Goal: Feedback & Contribution: Contribute content

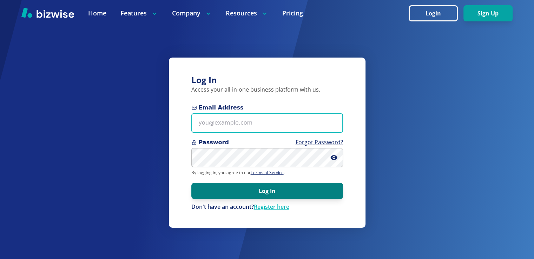
type input "info@thestartupleads.com"
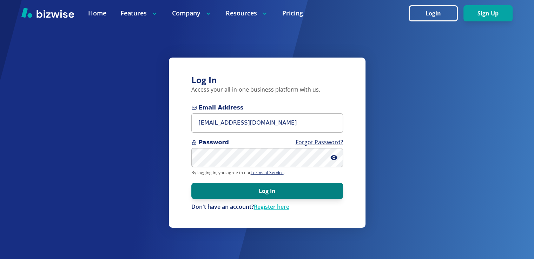
click at [204, 189] on button "Log In" at bounding box center [267, 191] width 152 height 16
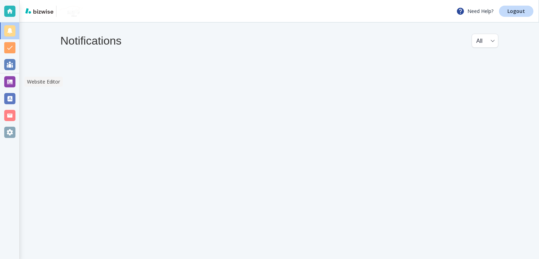
click at [12, 82] on div at bounding box center [9, 81] width 11 height 11
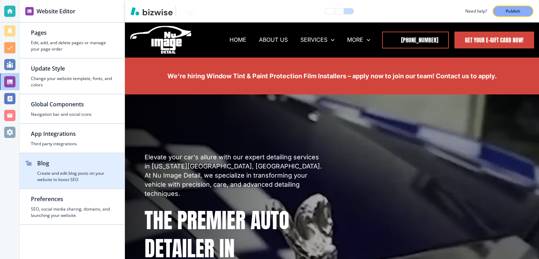
click at [47, 168] on div "button" at bounding box center [75, 168] width 76 height 3
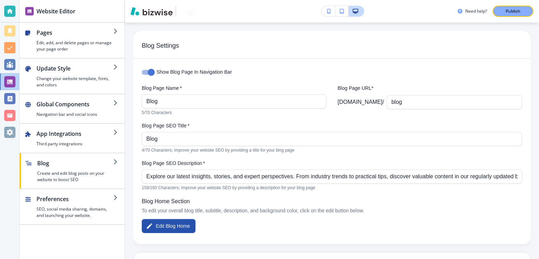
click at [109, 156] on div "button" at bounding box center [72, 156] width 105 height 6
click at [114, 162] on icon "button" at bounding box center [116, 162] width 6 height 6
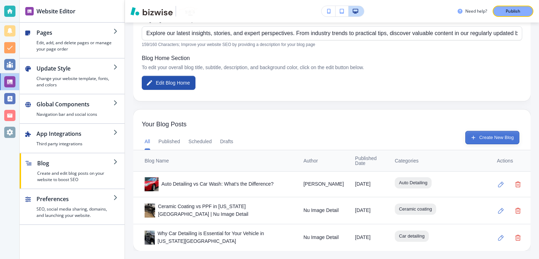
click at [487, 138] on button "Create New Blog" at bounding box center [492, 137] width 54 height 13
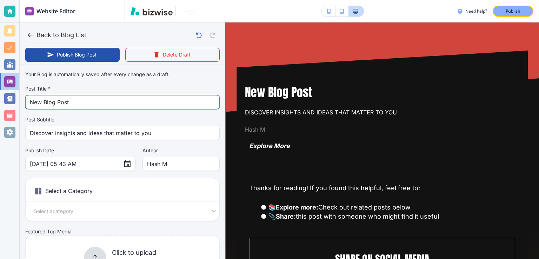
click at [80, 102] on input "New Blog Post" at bounding box center [122, 101] width 185 height 13
paste input "Car Detailing [US_STATE][GEOGRAPHIC_DATA]: How to Keep Your Car Looking New by …"
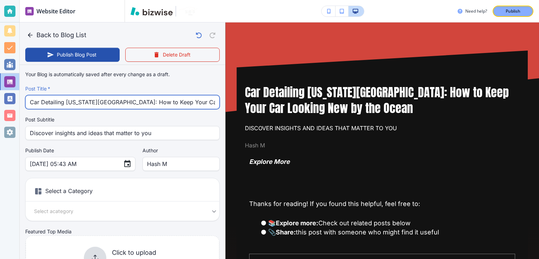
scroll to position [0, 28]
type input "Car Detailing [US_STATE][GEOGRAPHIC_DATA]: How to Keep Your Car Looking New by …"
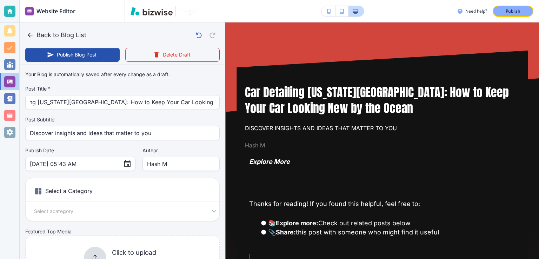
click at [102, 125] on div "Post Subtitle Discover insights and ideas that matter to you Post Subtitle" at bounding box center [122, 128] width 194 height 24
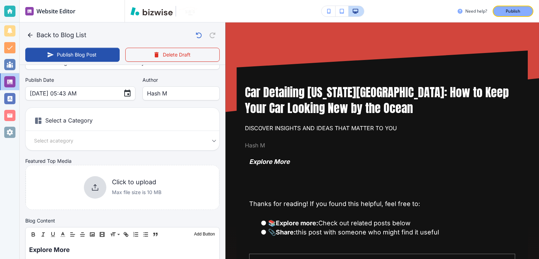
scroll to position [60, 0]
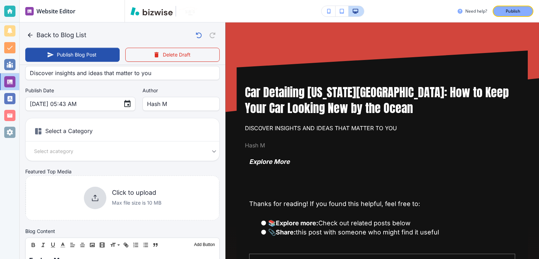
click at [200, 0] on body "Website Editor Pages Edit, add, and delete pages or manage your page order Upda…" at bounding box center [269, 0] width 539 height 0
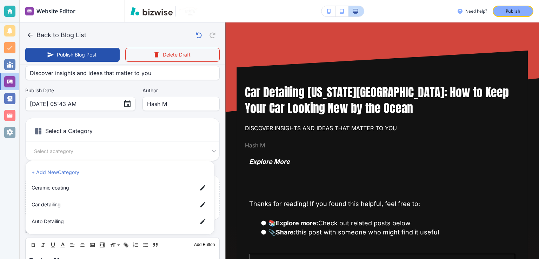
click at [101, 205] on span "Car detailing" at bounding box center [112, 205] width 160 height 8
type input "a17a567b9bc7206218ab9"
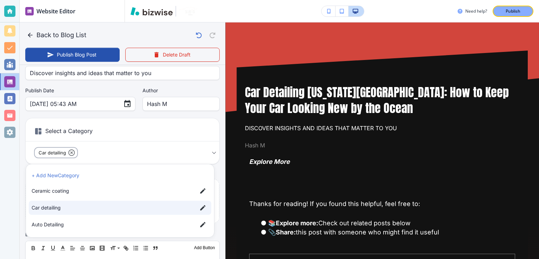
click at [213, 120] on div at bounding box center [269, 129] width 539 height 259
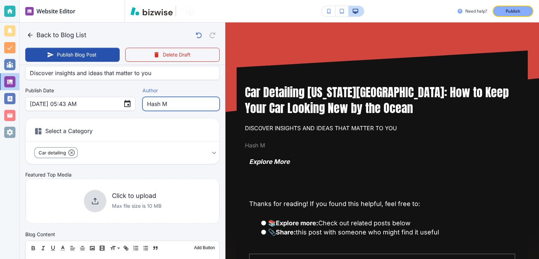
click at [174, 107] on input "Hash M" at bounding box center [181, 103] width 68 height 13
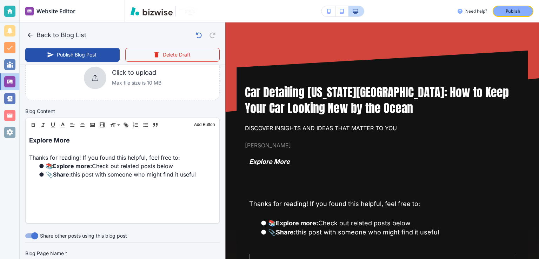
type input "[PERSON_NAME]"
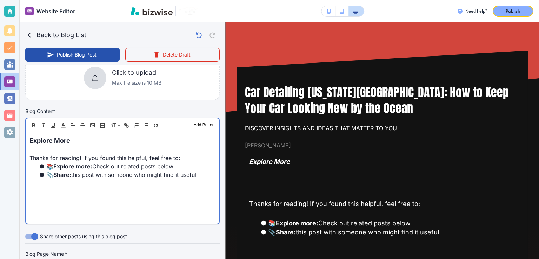
scroll to position [183, 0]
click at [167, 170] on li "📎 Share: this post with someone who might find it useful" at bounding box center [127, 174] width 178 height 8
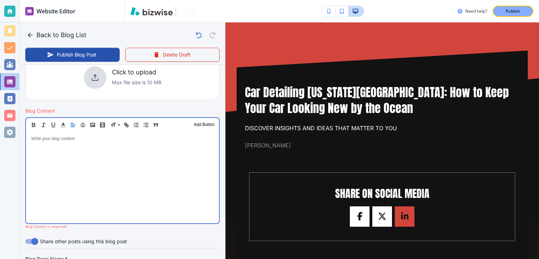
click at [176, 166] on div at bounding box center [122, 177] width 193 height 91
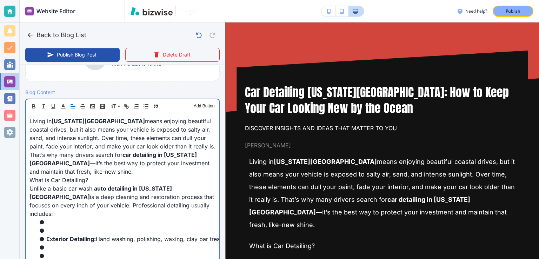
scroll to position [202, 0]
click at [102, 235] on li "Exterior Detailing: Hand washing, polishing, waxing, clay bar treatments, wheel…" at bounding box center [127, 239] width 178 height 8
click at [100, 226] on li at bounding box center [127, 230] width 178 height 8
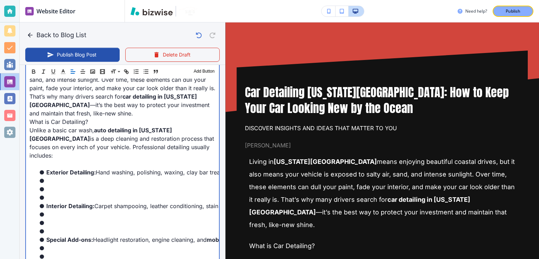
scroll to position [262, 0]
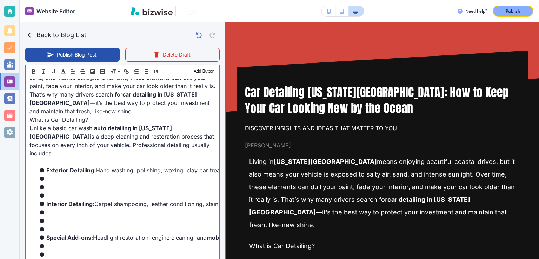
click at [69, 183] on li at bounding box center [127, 187] width 178 height 8
click at [68, 191] on li at bounding box center [127, 195] width 178 height 8
type input "[DATE] 05:44 AM"
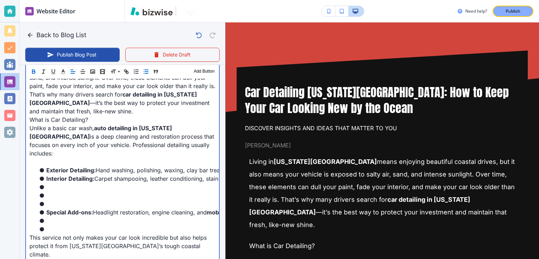
click at [67, 200] on li at bounding box center [127, 204] width 178 height 8
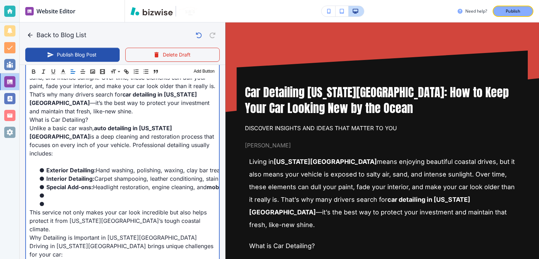
click at [66, 200] on li at bounding box center [127, 204] width 178 height 8
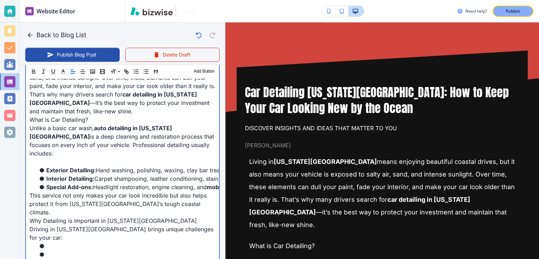
scroll to position [279, 0]
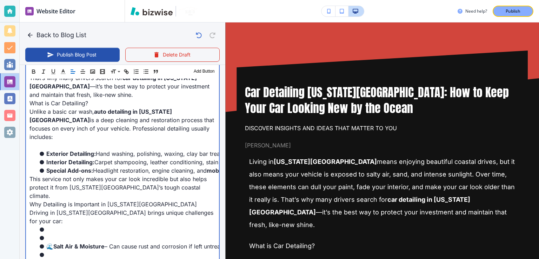
click at [77, 141] on p at bounding box center [122, 145] width 186 height 8
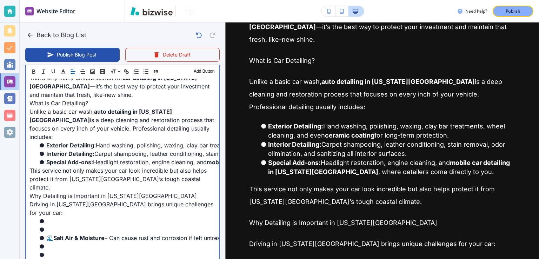
scroll to position [185, 0]
click at [118, 149] on li "Interior Detailing: Carpet shampooing, leather conditioning, stain removal, odo…" at bounding box center [127, 153] width 178 height 8
click at [113, 217] on li at bounding box center [127, 221] width 178 height 8
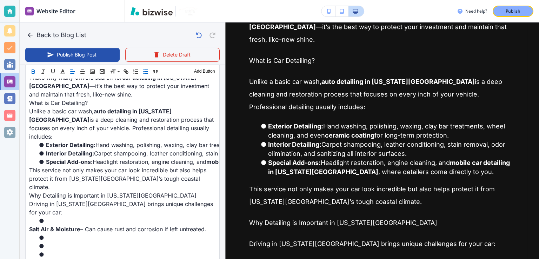
click at [144, 73] on icon "button" at bounding box center [145, 71] width 6 height 6
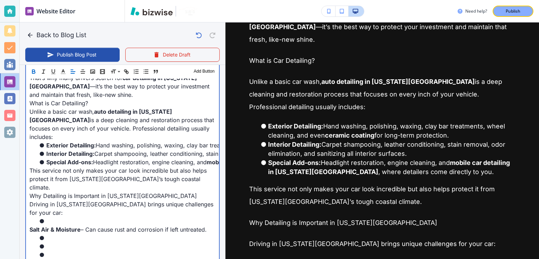
scroll to position [279, 0]
click at [81, 217] on li at bounding box center [127, 221] width 178 height 8
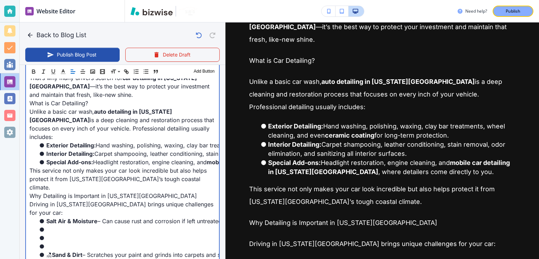
click at [73, 234] on li at bounding box center [127, 238] width 178 height 8
click at [73, 242] on li at bounding box center [127, 246] width 178 height 8
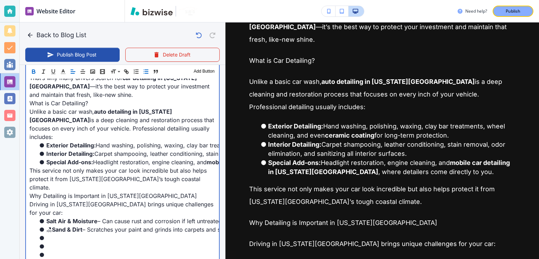
click at [56, 226] on strong "Sand & Dirt" at bounding box center [67, 229] width 31 height 7
click at [55, 259] on li "☀️ Strong UV Rays – Fade paint, crack dashboards, and dry out leather." at bounding box center [127, 263] width 178 height 8
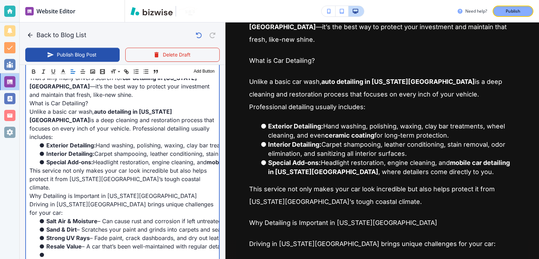
click at [56, 259] on li at bounding box center [127, 263] width 178 height 8
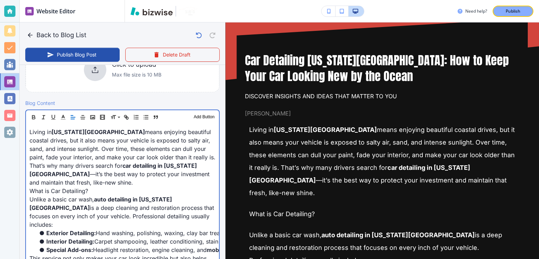
scroll to position [35, 0]
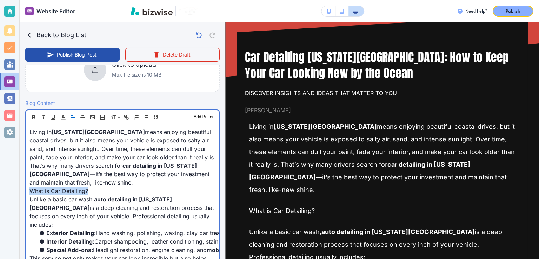
drag, startPoint x: 87, startPoint y: 191, endPoint x: 23, endPoint y: 187, distance: 64.7
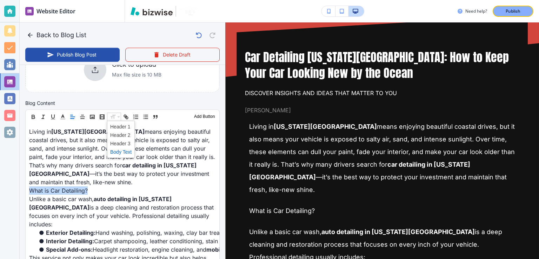
scroll to position [191, 0]
drag, startPoint x: 121, startPoint y: 134, endPoint x: 146, endPoint y: 178, distance: 50.3
click at [121, 134] on span at bounding box center [120, 135] width 21 height 8
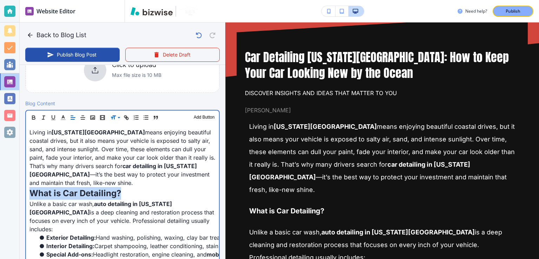
scroll to position [191, 0]
click at [149, 183] on p "Living in [US_STATE][GEOGRAPHIC_DATA] means enjoying beautiful coastal drives, …" at bounding box center [122, 157] width 186 height 59
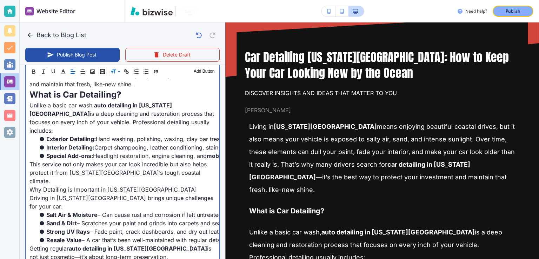
scroll to position [292, 0]
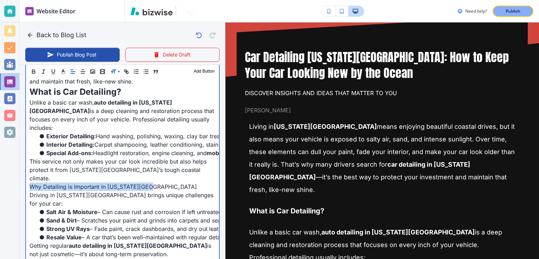
drag, startPoint x: 148, startPoint y: 169, endPoint x: 29, endPoint y: 169, distance: 119.3
click at [29, 182] on p "Why Detailing is Important in [US_STATE][GEOGRAPHIC_DATA]" at bounding box center [122, 186] width 186 height 8
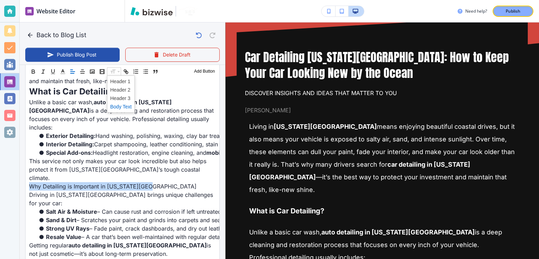
scroll to position [292, 0]
click at [126, 89] on span at bounding box center [120, 90] width 21 height 8
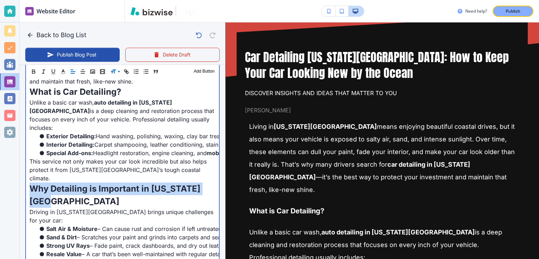
click at [175, 149] on li "Special Add-ons: Headlight restoration, engine cleaning, and mobile car detaili…" at bounding box center [127, 153] width 178 height 8
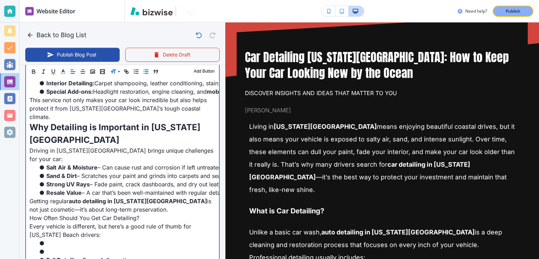
scroll to position [355, 0]
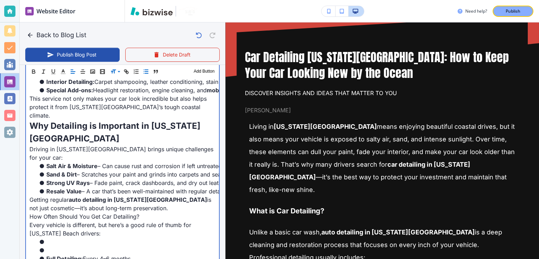
click at [91, 246] on li at bounding box center [127, 250] width 178 height 8
click at [89, 254] on li at bounding box center [127, 258] width 178 height 8
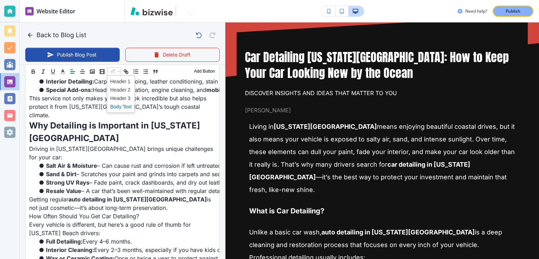
click at [119, 89] on span at bounding box center [120, 90] width 21 height 8
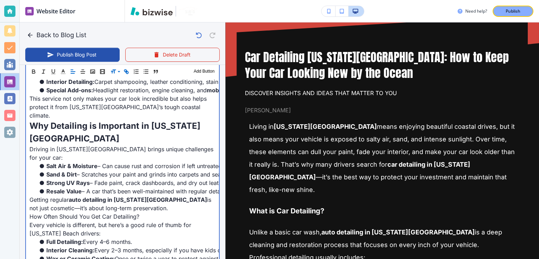
scroll to position [182, 0]
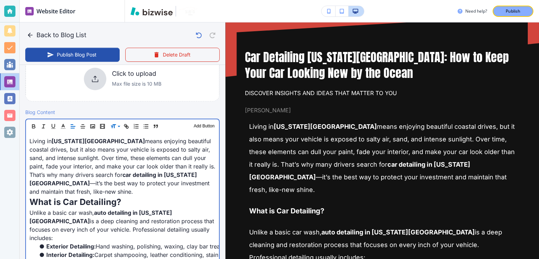
click at [131, 166] on p "Living in [US_STATE][GEOGRAPHIC_DATA] means enjoying beautiful coastal drives, …" at bounding box center [122, 166] width 186 height 59
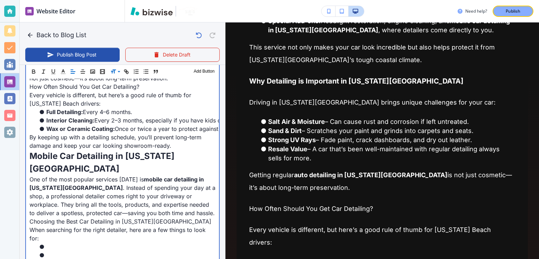
scroll to position [507, 0]
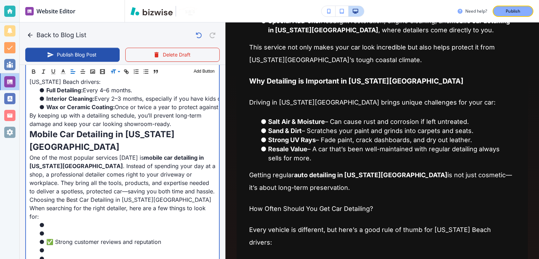
click at [55, 238] on li "✅ Strong customer reviews and reputation" at bounding box center [127, 242] width 178 height 8
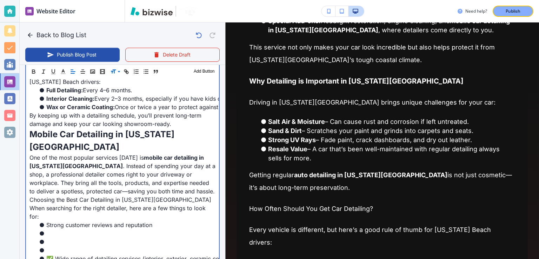
click at [64, 246] on li at bounding box center [127, 250] width 178 height 8
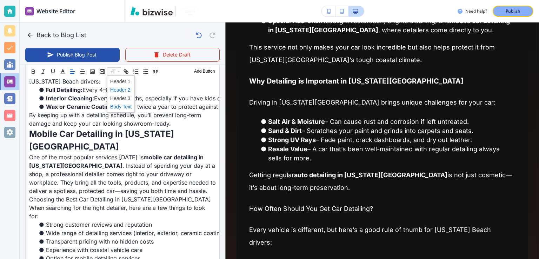
click at [118, 88] on span at bounding box center [120, 90] width 21 height 8
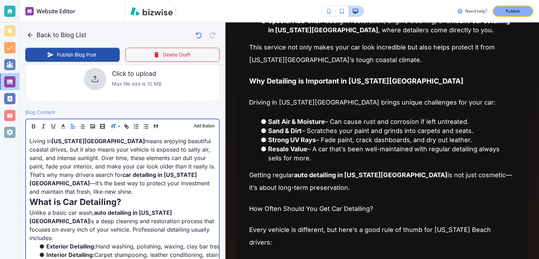
click at [121, 175] on strong "car detailing in [US_STATE][GEOGRAPHIC_DATA]" at bounding box center [112, 178] width 167 height 15
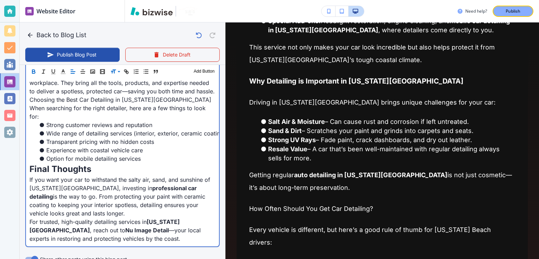
scroll to position [588, 0]
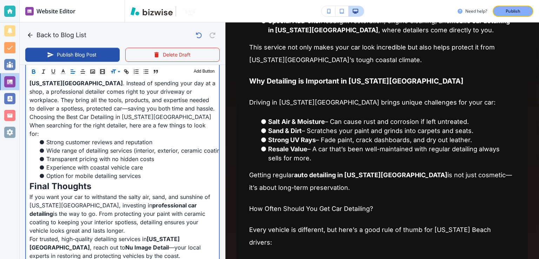
click at [121, 193] on p "If you want your car to withstand the salty air, sand, and sunshine of [US_STAT…" at bounding box center [122, 214] width 186 height 42
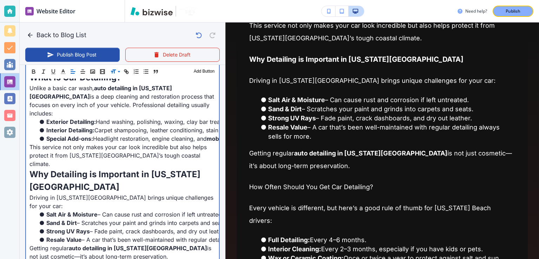
scroll to position [311, 0]
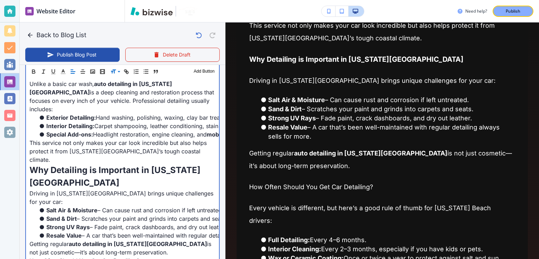
click at [118, 256] on p "How Often Should You Get Car Detailing?" at bounding box center [122, 260] width 186 height 8
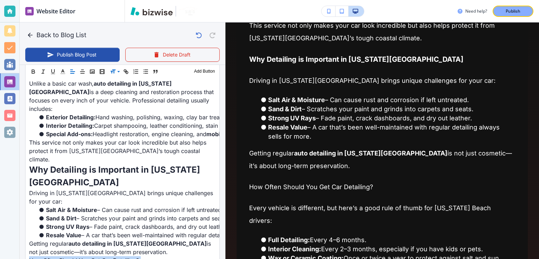
scroll to position [311, 0]
click at [122, 89] on span at bounding box center [120, 90] width 21 height 8
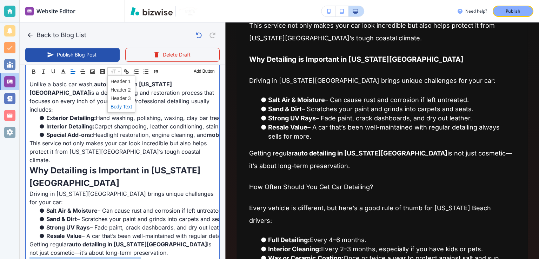
type input "[DATE] 05:47 AM"
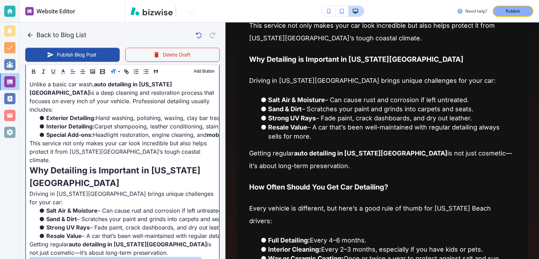
scroll to position [182, 0]
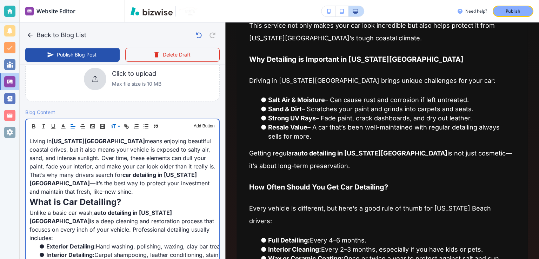
click at [162, 170] on p "Living in [US_STATE][GEOGRAPHIC_DATA] means enjoying beautiful coastal drives, …" at bounding box center [122, 166] width 186 height 59
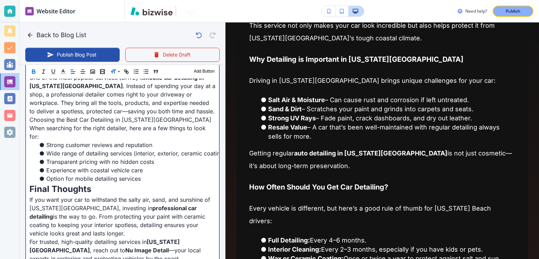
scroll to position [583, 0]
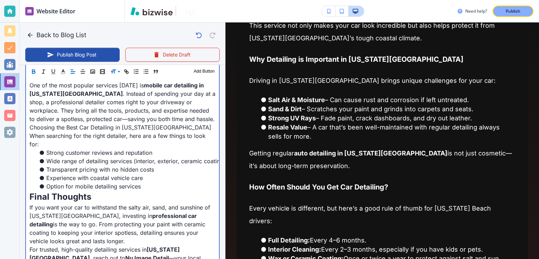
click at [170, 212] on strong "professional car detailing" at bounding box center [113, 219] width 169 height 15
drag, startPoint x: 171, startPoint y: 167, endPoint x: 103, endPoint y: 165, distance: 67.4
click at [103, 212] on strong "professional car detailing" at bounding box center [113, 219] width 169 height 15
click at [104, 212] on strong "professional car detailing" at bounding box center [113, 219] width 169 height 15
drag, startPoint x: 104, startPoint y: 165, endPoint x: 171, endPoint y: 166, distance: 66.7
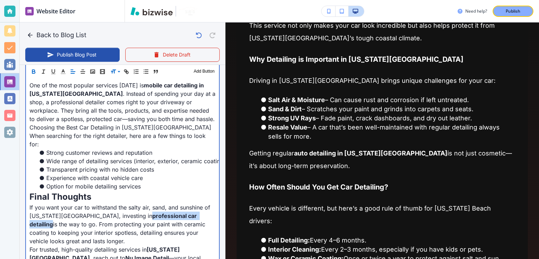
click at [171, 212] on strong "professional car detailing" at bounding box center [113, 219] width 169 height 15
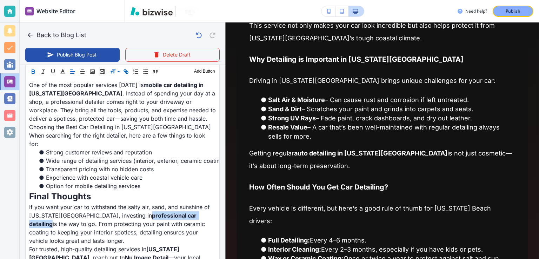
click at [127, 69] on icon "button" at bounding box center [126, 71] width 6 height 6
paste input "[URL][DOMAIN_NAME]"
type input "[URL][DOMAIN_NAME]"
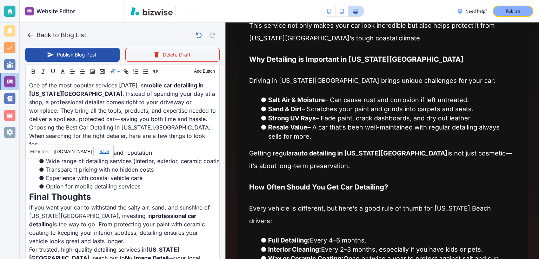
click at [101, 149] on link at bounding box center [101, 151] width 15 height 5
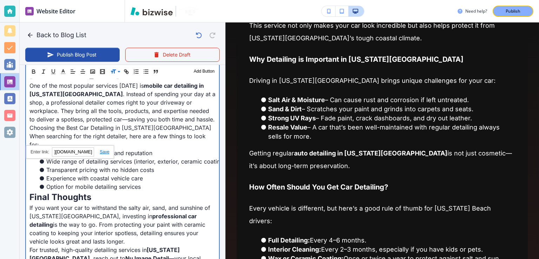
type input "[DATE] 05:48 AM"
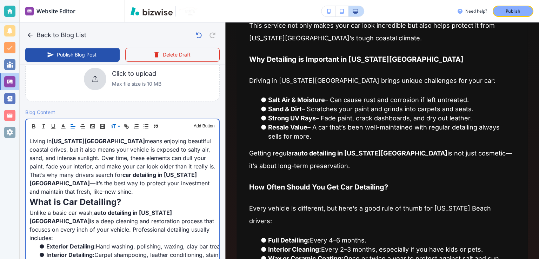
click at [177, 171] on strong "car detailing in [US_STATE][GEOGRAPHIC_DATA]" at bounding box center [112, 178] width 167 height 15
drag, startPoint x: 187, startPoint y: 174, endPoint x: 108, endPoint y: 175, distance: 78.9
click at [108, 175] on strong "car detailing in [US_STATE][GEOGRAPHIC_DATA]" at bounding box center [112, 178] width 167 height 15
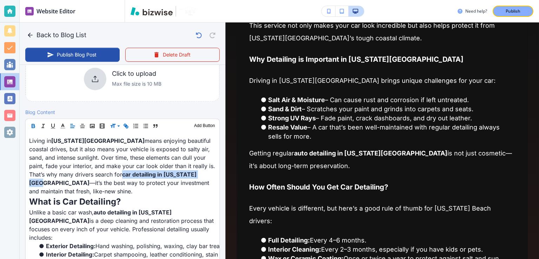
click at [129, 126] on button "button" at bounding box center [126, 126] width 10 height 8
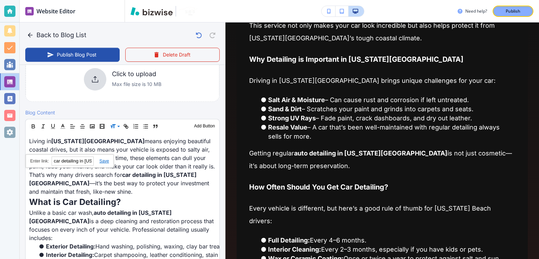
paste input "[URL][DOMAIN_NAME]"
type input "[URL][DOMAIN_NAME]"
click at [105, 160] on link at bounding box center [101, 161] width 15 height 5
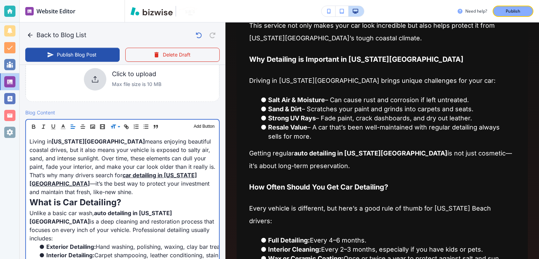
scroll to position [182, 0]
click at [163, 159] on p "Living in [US_STATE][GEOGRAPHIC_DATA] means enjoying beautiful coastal drives, …" at bounding box center [122, 166] width 186 height 59
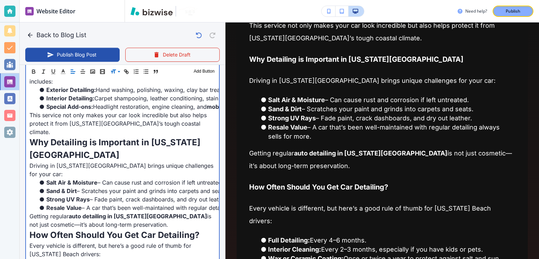
scroll to position [340, 0]
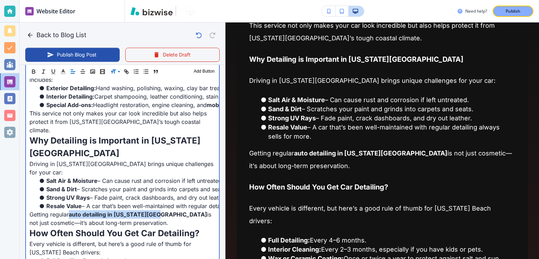
drag, startPoint x: 154, startPoint y: 174, endPoint x: 71, endPoint y: 178, distance: 83.6
click at [71, 211] on strong "auto detailing in [US_STATE][GEOGRAPHIC_DATA]" at bounding box center [138, 214] width 138 height 7
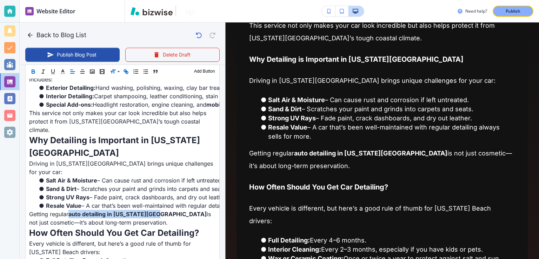
click at [126, 71] on icon "button" at bounding box center [126, 71] width 6 height 6
paste input "[URL][DOMAIN_NAME]"
type input "[URL][DOMAIN_NAME]"
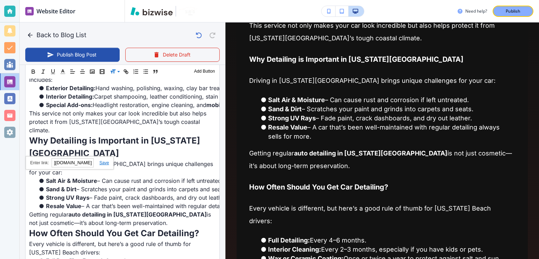
click at [102, 161] on link at bounding box center [101, 162] width 15 height 5
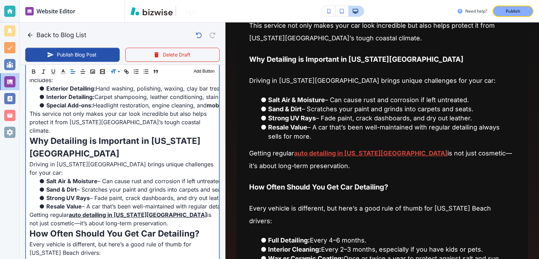
scroll to position [0, 0]
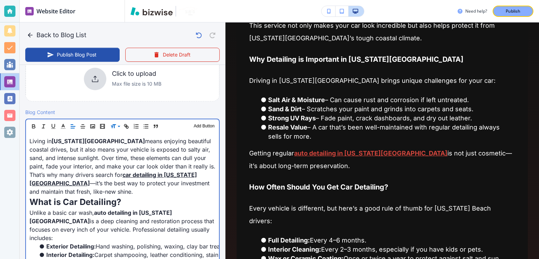
click at [147, 149] on p "Living in [US_STATE][GEOGRAPHIC_DATA] means enjoying beautiful coastal drives, …" at bounding box center [122, 166] width 186 height 59
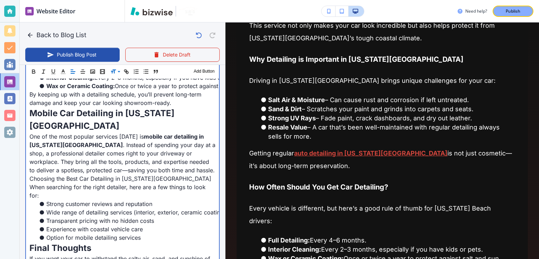
scroll to position [534, 0]
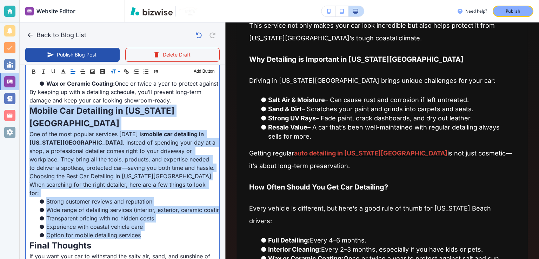
drag, startPoint x: 31, startPoint y: 143, endPoint x: 154, endPoint y: 187, distance: 131.4
click at [154, 187] on div "Living in [US_STATE][GEOGRAPHIC_DATA] means enjoying beautiful coastal drives, …" at bounding box center [122, 52] width 193 height 542
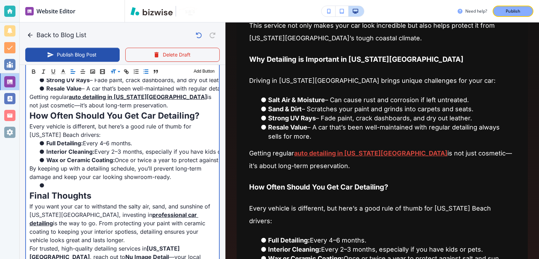
scroll to position [455, 0]
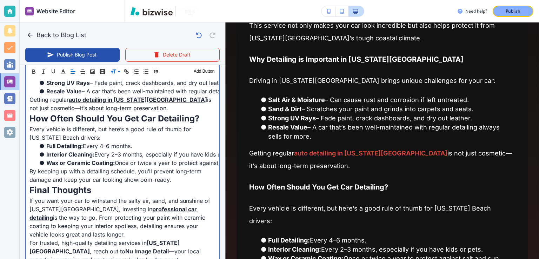
click at [155, 196] on p "If you want your car to withstand the salty air, sand, and sunshine of [US_STAT…" at bounding box center [122, 217] width 186 height 42
click at [174, 184] on p "Final Thoughts" at bounding box center [122, 190] width 186 height 13
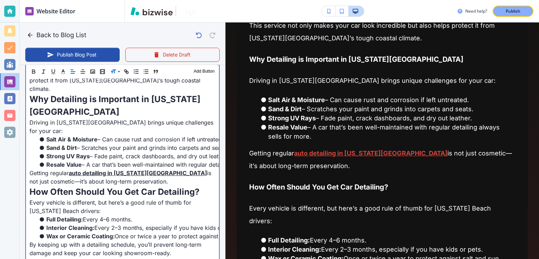
scroll to position [384, 0]
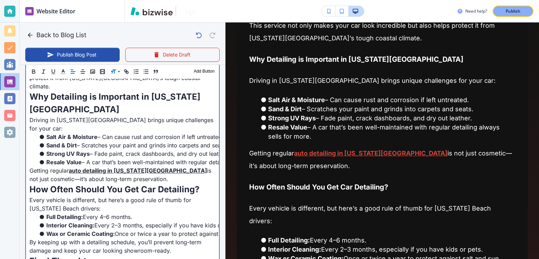
click at [157, 196] on p "Every vehicle is different, but here’s a good rule of thumb for [US_STATE] Beac…" at bounding box center [122, 204] width 186 height 17
click at [150, 196] on p "Every vehicle is different, but here’s a good rule of thumb for [US_STATE] Beac…" at bounding box center [122, 204] width 186 height 17
drag, startPoint x: 156, startPoint y: 134, endPoint x: 136, endPoint y: 132, distance: 19.4
click at [136, 166] on p "Getting regular auto detailing in [US_STATE][GEOGRAPHIC_DATA] is not just cosme…" at bounding box center [122, 174] width 186 height 17
type input "[DATE] 05:49 AM"
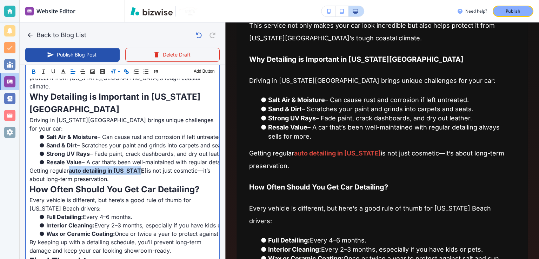
drag, startPoint x: 136, startPoint y: 132, endPoint x: 70, endPoint y: 130, distance: 66.4
click at [70, 166] on p "Getting regular auto detailing in [US_STATE] is not just cosmetic—it’s about lo…" at bounding box center [122, 174] width 186 height 17
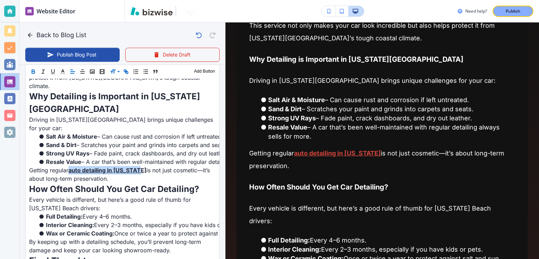
click at [126, 72] on icon "button" at bounding box center [127, 72] width 2 height 2
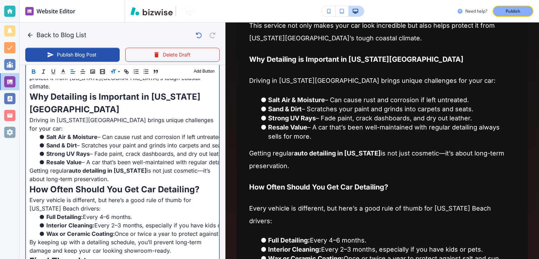
click at [141, 166] on p "Getting regular auto detailing in [US_STATE] is not just cosmetic—it’s about lo…" at bounding box center [122, 174] width 186 height 17
click at [135, 167] on strong "auto detailing in [US_STATE]" at bounding box center [108, 170] width 78 height 7
drag, startPoint x: 137, startPoint y: 131, endPoint x: 71, endPoint y: 129, distance: 66.0
click at [71, 166] on p "Getting regular auto detailing in [US_STATE] is not just cosmetic—it’s about lo…" at bounding box center [122, 174] width 186 height 17
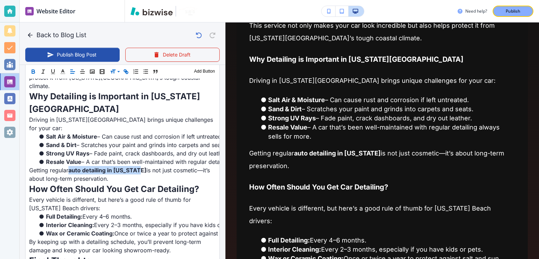
scroll to position [384, 0]
click at [126, 72] on icon "button" at bounding box center [127, 72] width 2 height 2
paste input "[URL][DOMAIN_NAME]"
type input "[URL][DOMAIN_NAME]"
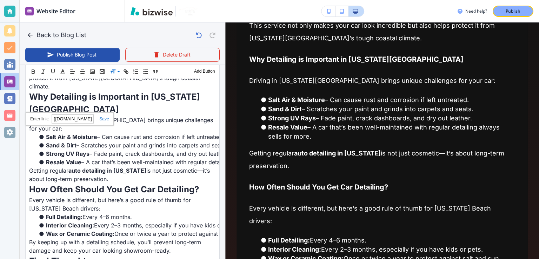
click at [102, 119] on link at bounding box center [101, 118] width 15 height 5
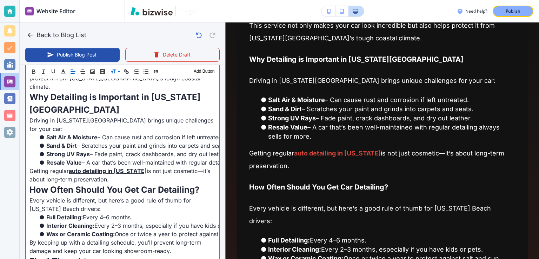
scroll to position [182, 0]
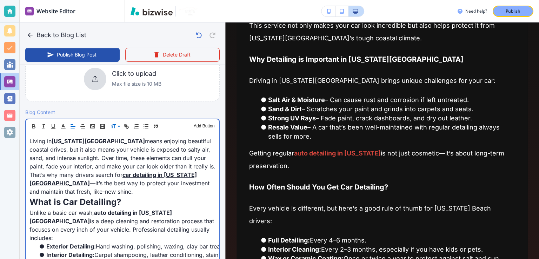
click at [168, 152] on p "Living in [US_STATE][GEOGRAPHIC_DATA] means enjoying beautiful coastal drives, …" at bounding box center [122, 166] width 186 height 59
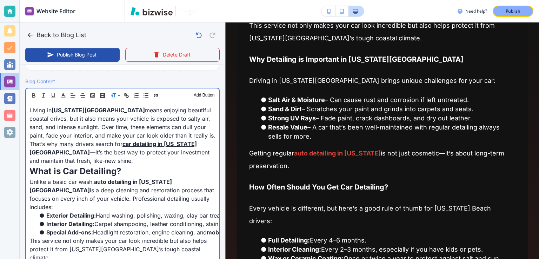
scroll to position [215, 0]
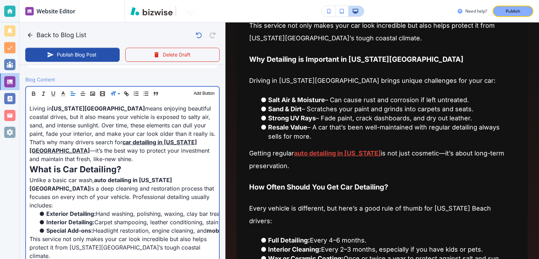
click at [168, 152] on p "Living in [US_STATE][GEOGRAPHIC_DATA] means enjoying beautiful coastal drives, …" at bounding box center [122, 133] width 186 height 59
click at [163, 166] on p "What is Car Detailing?" at bounding box center [122, 169] width 186 height 13
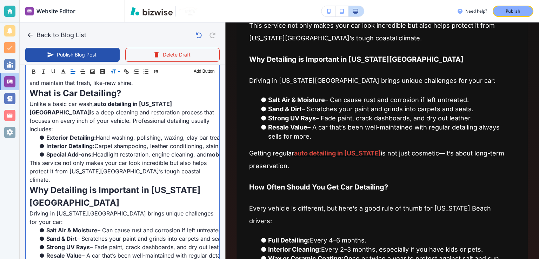
scroll to position [291, 0]
click at [163, 183] on p "Why Detailing is Important in [US_STATE][GEOGRAPHIC_DATA]" at bounding box center [122, 195] width 186 height 25
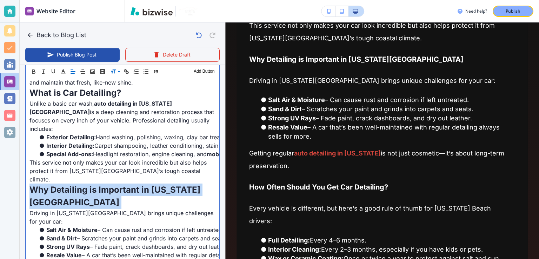
click at [163, 183] on p "Why Detailing is Important in [US_STATE][GEOGRAPHIC_DATA]" at bounding box center [122, 195] width 186 height 25
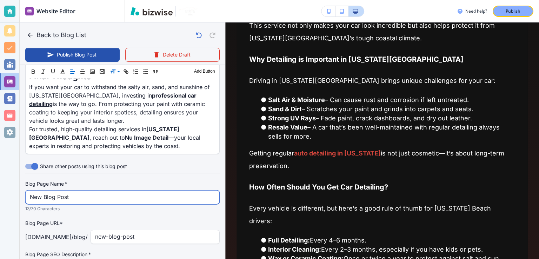
click at [119, 191] on input "New Blog Post" at bounding box center [122, 197] width 185 height 13
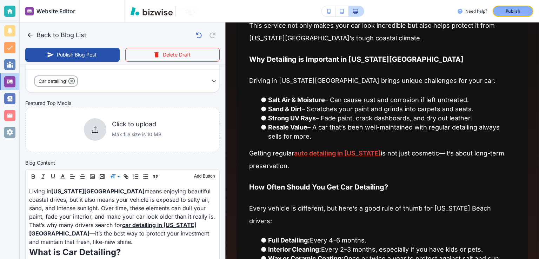
scroll to position [0, 0]
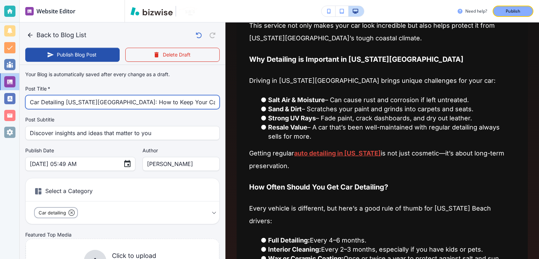
click at [131, 104] on input "Car Detailing [US_STATE][GEOGRAPHIC_DATA]: How to Keep Your Car Looking New by …" at bounding box center [122, 101] width 185 height 13
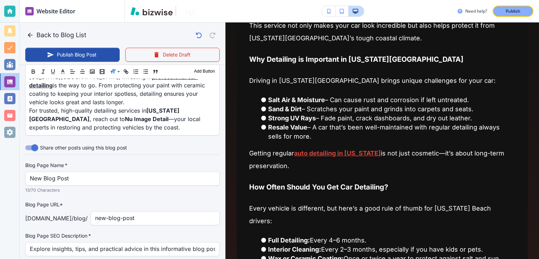
click at [159, 187] on p "13/70 Characters" at bounding box center [119, 190] width 189 height 7
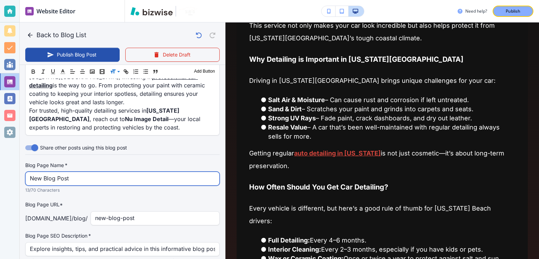
click at [152, 172] on input "New Blog Post" at bounding box center [122, 178] width 185 height 13
paste input "Car Detailing [US_STATE][GEOGRAPHIC_DATA]: How to Keep Your Car Looking New by …"
type input "Car Detailing [US_STATE][GEOGRAPHIC_DATA]: How to Keep Your Car Looking New by …"
type input "[DATE] 05:50 AM"
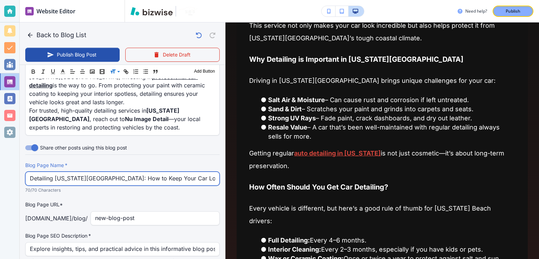
type input "Car Detailing [US_STATE][GEOGRAPHIC_DATA]: How to Keep Your Car Looking New by …"
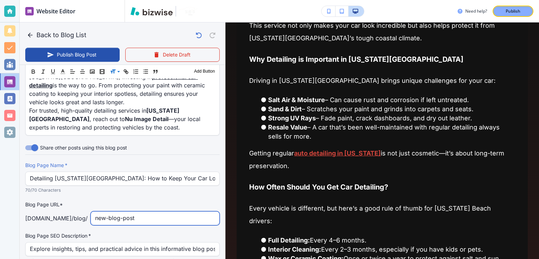
click at [156, 212] on input "new-blog-post" at bounding box center [155, 218] width 120 height 13
paste input "Car Detailing [US_STATE][GEOGRAPHIC_DATA]: How to Keep Your Car Looking New by …"
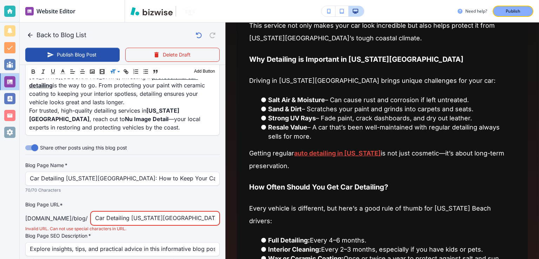
scroll to position [0, 97]
type input "new-blog-post"
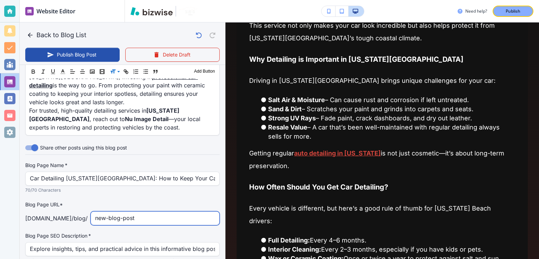
scroll to position [0, 0]
click at [143, 187] on p "70/70 Characters" at bounding box center [119, 190] width 189 height 7
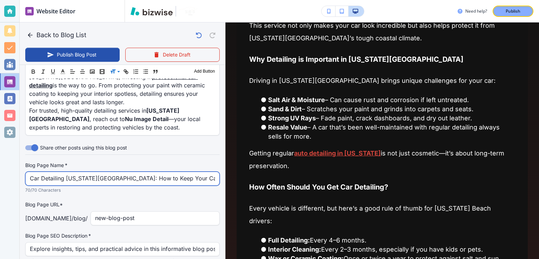
click at [141, 172] on input "Car Detailing [US_STATE][GEOGRAPHIC_DATA]: How to Keep Your Car Looking New by …" at bounding box center [122, 178] width 185 height 13
paste input "Benefits, Tips & Services Guide"
type input "Car Detailing [US_STATE][GEOGRAPHIC_DATA]: Benefits, Tips & Services Guide"
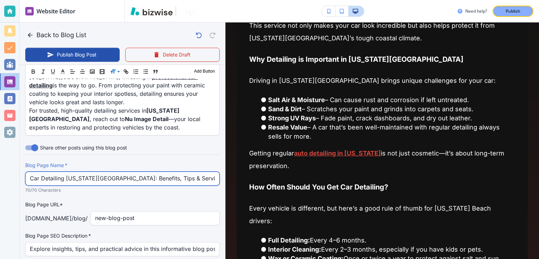
type input "[DATE] 05:51 AM"
type input "Car Detailing [US_STATE][GEOGRAPHIC_DATA]: Benefits, Tips & Services Guide"
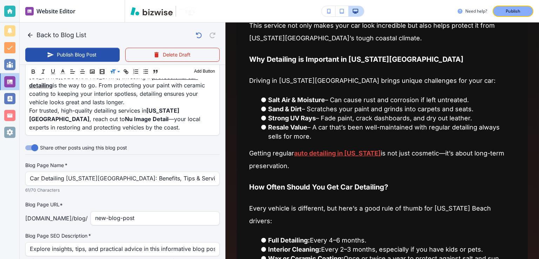
click at [145, 165] on div "Blog Page Name   * Car Detailing [US_STATE][GEOGRAPHIC_DATA]: Benefits, Tips & …" at bounding box center [122, 213] width 194 height 102
click at [146, 201] on div "Blog Page URL* [DOMAIN_NAME] /blog / new-blog-post ​" at bounding box center [122, 213] width 194 height 25
click at [148, 212] on input "new-blog-post" at bounding box center [155, 218] width 120 height 13
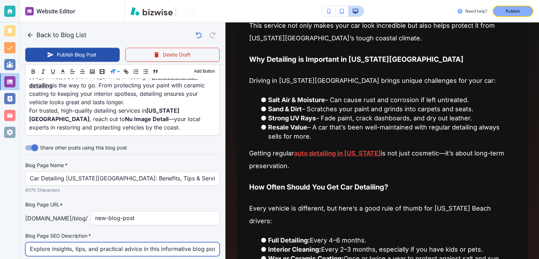
click at [187, 242] on input "Explore insights, tips, and practical advice in this informative blog post. Dis…" at bounding box center [122, 248] width 185 height 13
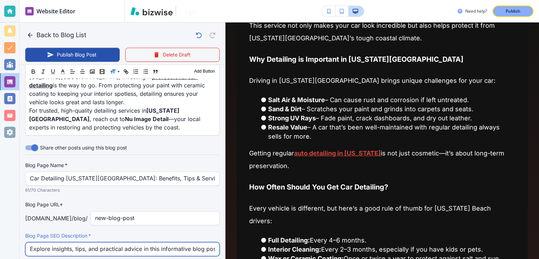
paste input "Learn everything about car detailing in [US_STATE][GEOGRAPHIC_DATA]. Discover b…"
type input "Learn everything about car detailing in [US_STATE][GEOGRAPHIC_DATA]. Discover b…"
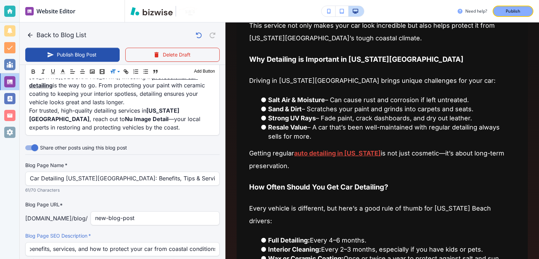
click at [174, 195] on div "Blog Page Name   * Car Detailing [US_STATE][GEOGRAPHIC_DATA]: Benefits, Tips & …" at bounding box center [122, 213] width 194 height 102
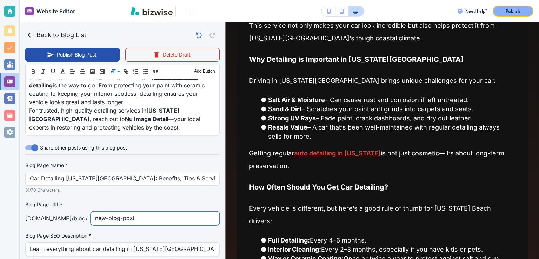
click at [168, 212] on input "new-blog-post" at bounding box center [155, 218] width 120 height 13
paste input "car-detailing-[US_STATE]-beach-guide"
type input "[DATE] 05:52 AM"
click at [120, 212] on input "car-detailing-[US_STATE]-beach-guide" at bounding box center [155, 218] width 120 height 13
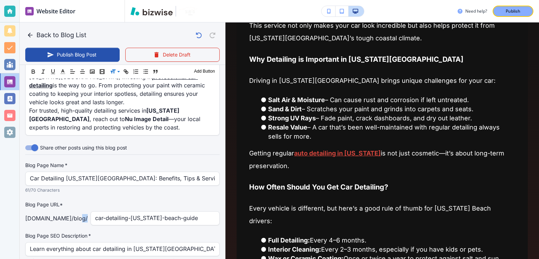
drag, startPoint x: 91, startPoint y: 185, endPoint x: 86, endPoint y: 185, distance: 4.9
click at [86, 214] on p "[DOMAIN_NAME] /blog /" at bounding box center [56, 218] width 62 height 8
click at [105, 212] on input "car-detailing-[US_STATE]-beach-guide" at bounding box center [155, 218] width 120 height 13
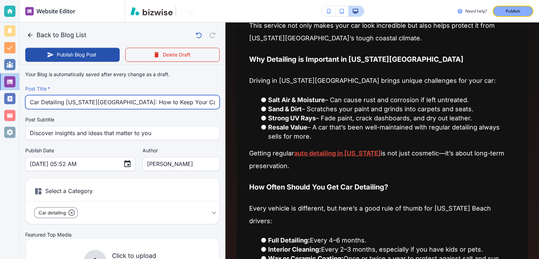
scroll to position [0, 28]
drag, startPoint x: 108, startPoint y: 101, endPoint x: 214, endPoint y: 103, distance: 105.6
click at [214, 103] on div "Car Detailing [US_STATE][GEOGRAPHIC_DATA]: How to Keep Your Car Looking New by …" at bounding box center [122, 102] width 194 height 14
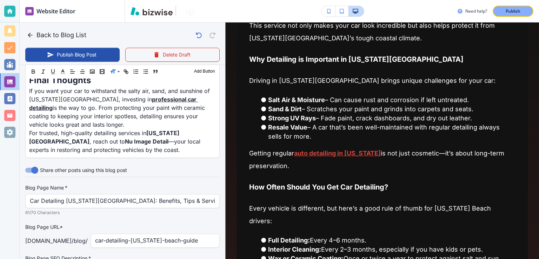
scroll to position [587, 0]
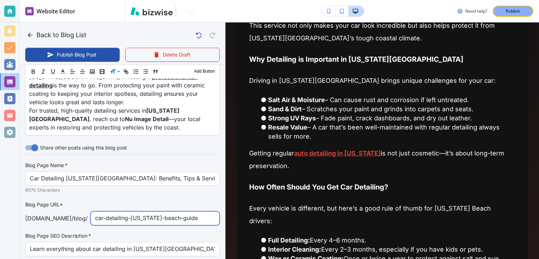
click at [162, 212] on input "car-detailing-[US_STATE]-beach-guide" at bounding box center [155, 218] width 120 height 13
click at [192, 212] on input "car-detailing-[US_STATE]-beach-guide" at bounding box center [155, 218] width 120 height 13
paste input "How to Keep Your Car Looking New by the Ocean"
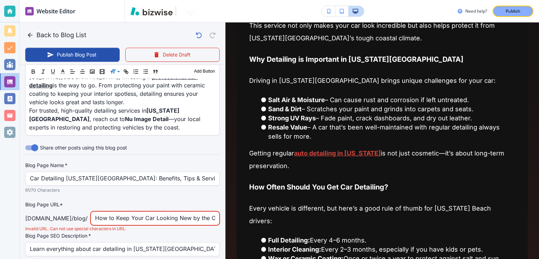
scroll to position [0, 20]
click at [102, 212] on input "How to Keep Your Car Looking New by the Ocean" at bounding box center [155, 218] width 120 height 13
drag, startPoint x: 110, startPoint y: 184, endPoint x: 71, endPoint y: 181, distance: 39.0
click at [71, 211] on div "[DOMAIN_NAME] /blog / How to keep Your Car Looking New by the Ocean ​" at bounding box center [122, 218] width 194 height 14
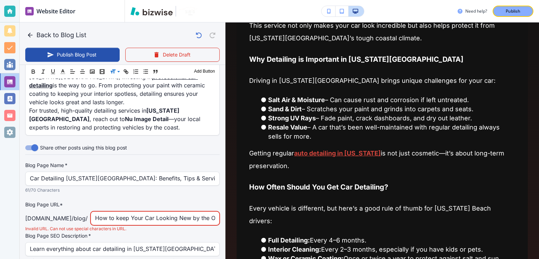
click at [100, 212] on input "How to keep Your Car Looking New by the Ocean" at bounding box center [155, 218] width 120 height 13
click at [102, 212] on input "How to keep Your Car Looking New by the Ocean" at bounding box center [155, 218] width 120 height 13
click at [112, 212] on input "how to keep Your Car Looking New by the Ocean" at bounding box center [155, 218] width 120 height 13
click at [119, 212] on input "how-to keep Your Car Looking New by the Ocean" at bounding box center [155, 218] width 120 height 13
click at [139, 212] on input "how-to-keep Your Car Looking New by the Ocean" at bounding box center [155, 218] width 120 height 13
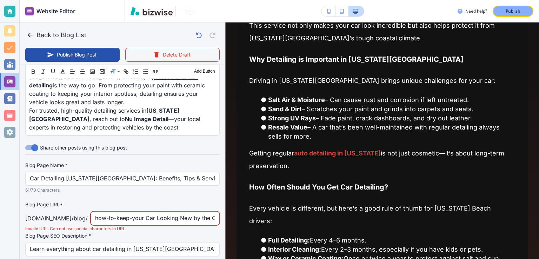
click at [154, 212] on input "how-to-keep-your Car Looking New by the Ocean" at bounding box center [155, 218] width 120 height 13
click at [163, 212] on input "how-to-keep-your-car Looking New by the Ocean" at bounding box center [155, 218] width 120 height 13
click at [182, 212] on input "how-to-keep-your-car-looking New by the Ocean" at bounding box center [155, 218] width 120 height 13
click at [195, 212] on input "how-to-keep-your-car-looking-new by the Ocean" at bounding box center [155, 218] width 120 height 13
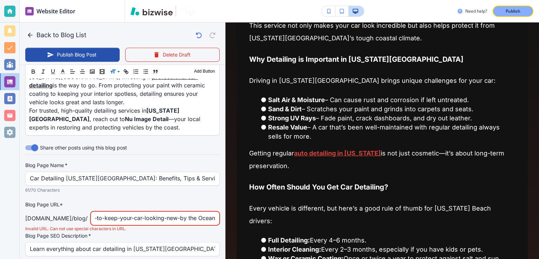
click at [184, 212] on input "how-to-keep-your-car-looking-new-by the Ocean" at bounding box center [155, 218] width 120 height 13
click at [197, 212] on input "how-to-keep-your-car-looking-new-by-the Ocean" at bounding box center [155, 218] width 120 height 13
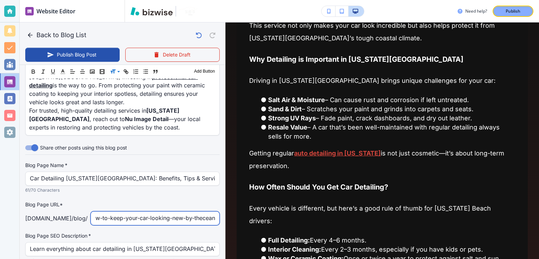
scroll to position [0, 16]
type input "how-to-keep-your-car-looking-new-by-the-ocean"
type input "[DATE] 05:53 AM"
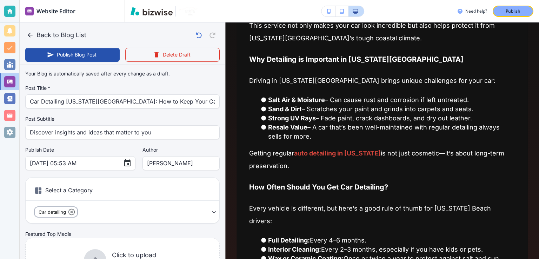
scroll to position [0, 0]
type input "how-to-keep-your-car-looking-new-by-the-ocean"
click at [191, 148] on label "Author" at bounding box center [180, 150] width 77 height 7
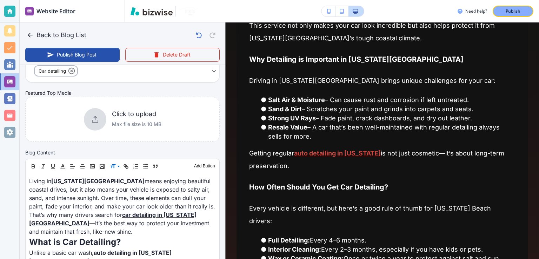
scroll to position [142, 0]
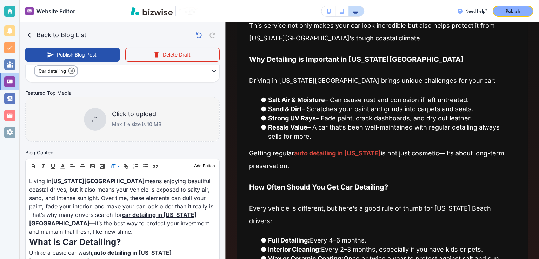
click at [128, 115] on h6 "Click to upload" at bounding box center [136, 114] width 49 height 8
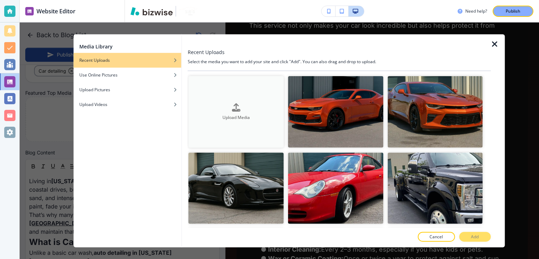
click at [237, 106] on icon "button" at bounding box center [236, 107] width 8 height 8
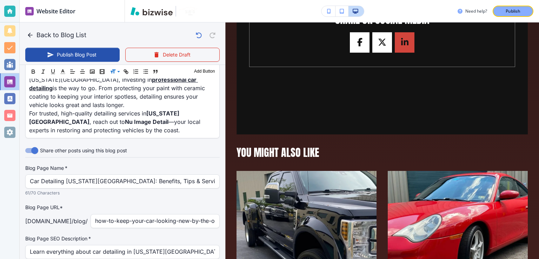
scroll to position [591, 0]
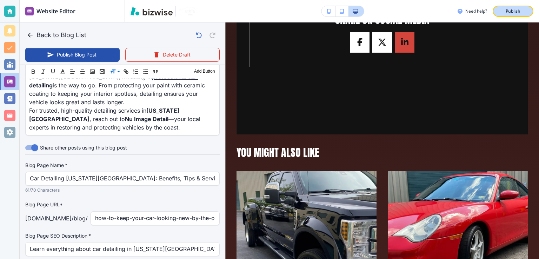
click at [509, 13] on p "Publish" at bounding box center [513, 11] width 15 height 6
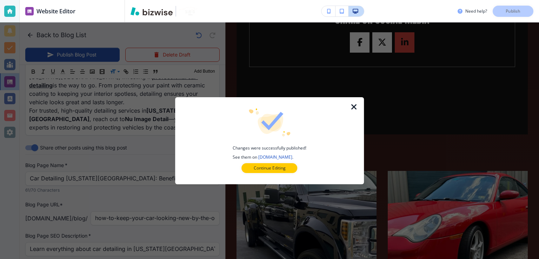
click at [353, 104] on icon "button" at bounding box center [354, 107] width 8 height 8
type input "[DATE] 06:03 AM"
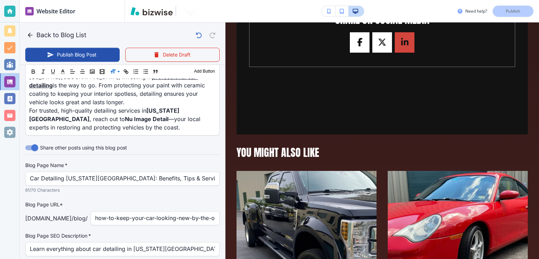
click at [518, 7] on div "Need help? Publish" at bounding box center [498, 11] width 81 height 11
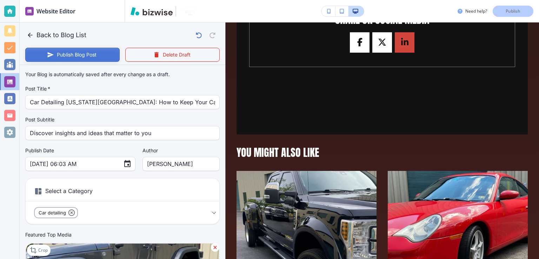
click at [88, 61] on button "Publish Blog Post" at bounding box center [72, 55] width 94 height 14
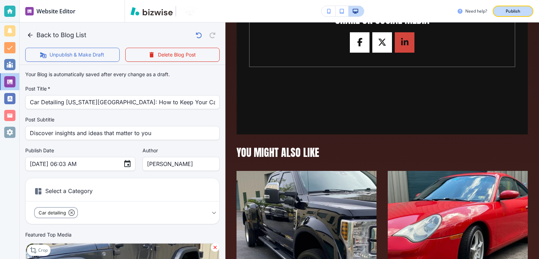
click at [503, 9] on div "Publish" at bounding box center [513, 11] width 22 height 6
